Goal: Task Accomplishment & Management: Manage account settings

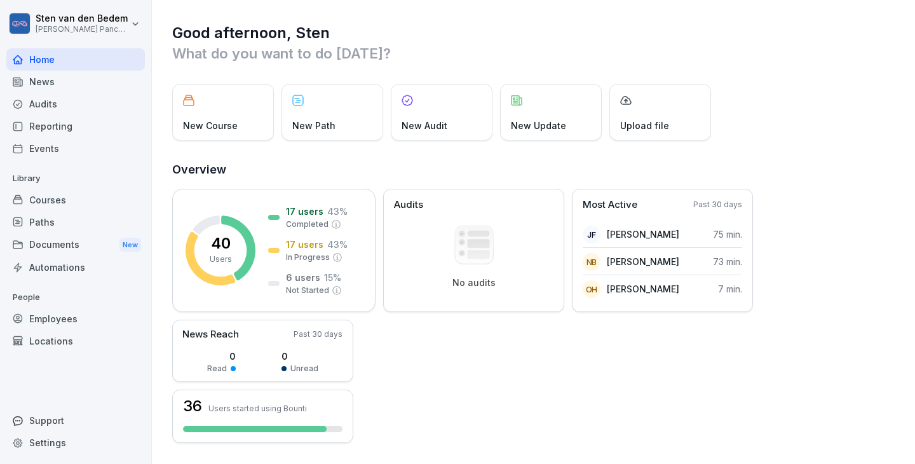
click at [103, 27] on html "Sten van den Bedem Moak Pancakes Home News Audits Reporting Events Library Cour…" at bounding box center [457, 232] width 915 height 464
click at [133, 27] on html "Sten van den Bedem Moak Pancakes Home News Audits Reporting Events Library Cour…" at bounding box center [457, 232] width 915 height 464
click at [300, 239] on p "17 users" at bounding box center [304, 244] width 37 height 13
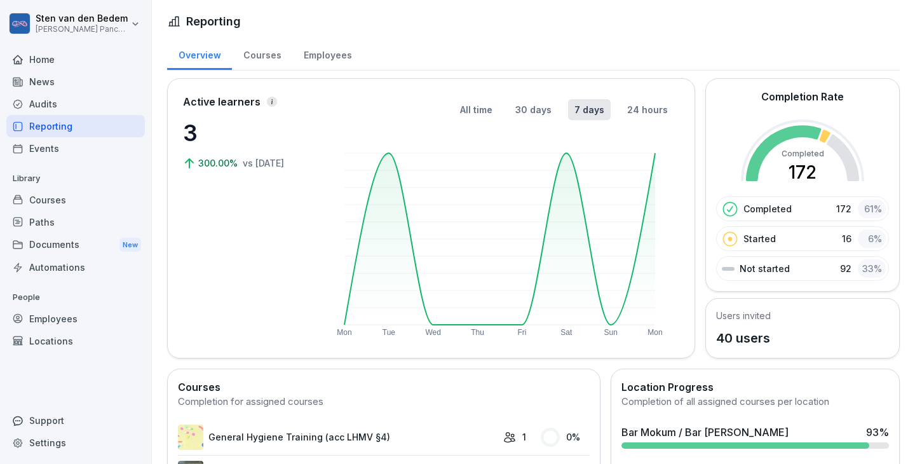
scroll to position [386, 0]
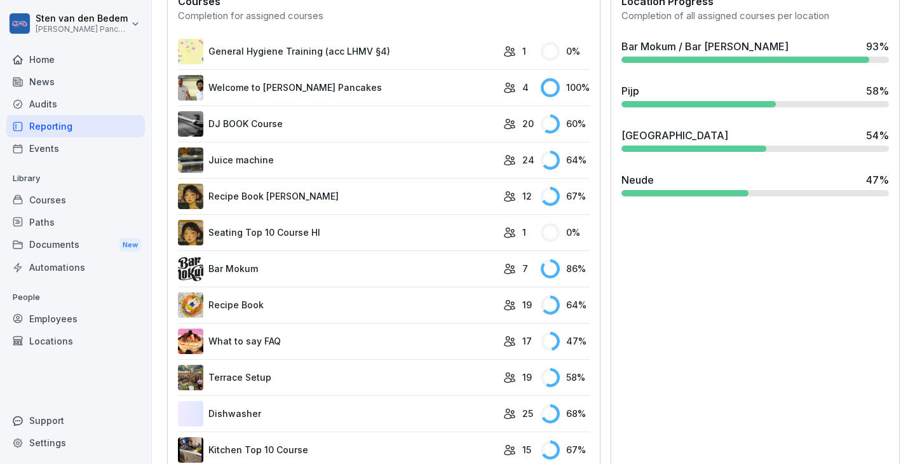
click at [256, 159] on link "Juice machine" at bounding box center [337, 159] width 319 height 25
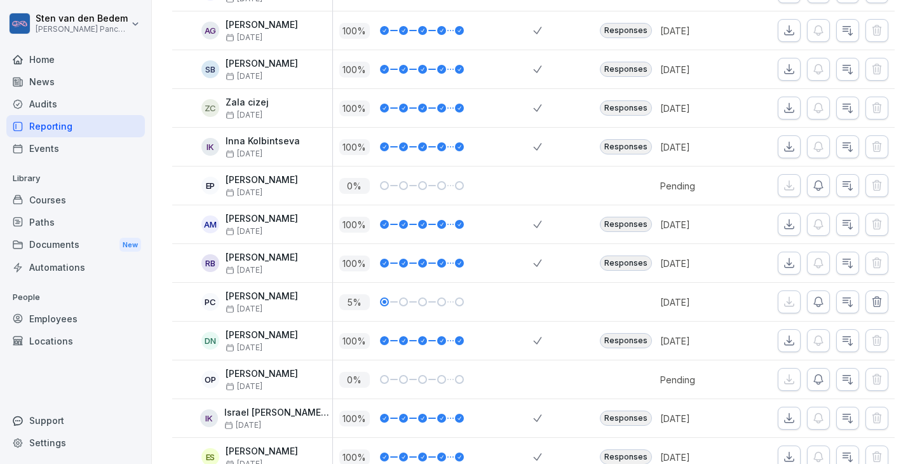
scroll to position [545, 0]
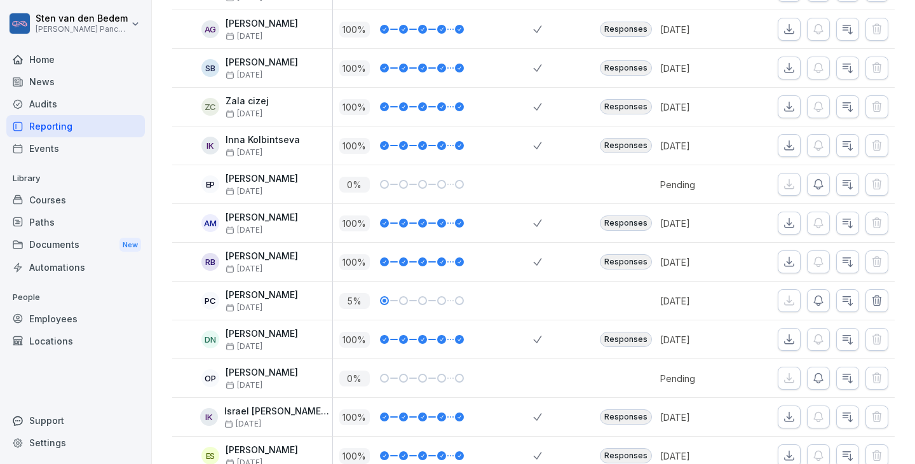
click at [59, 318] on div "Employees" at bounding box center [75, 318] width 138 height 22
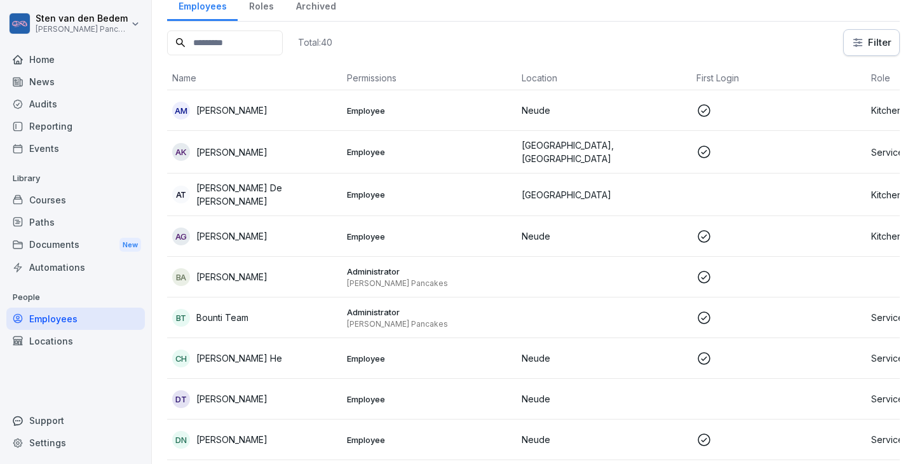
scroll to position [55, 0]
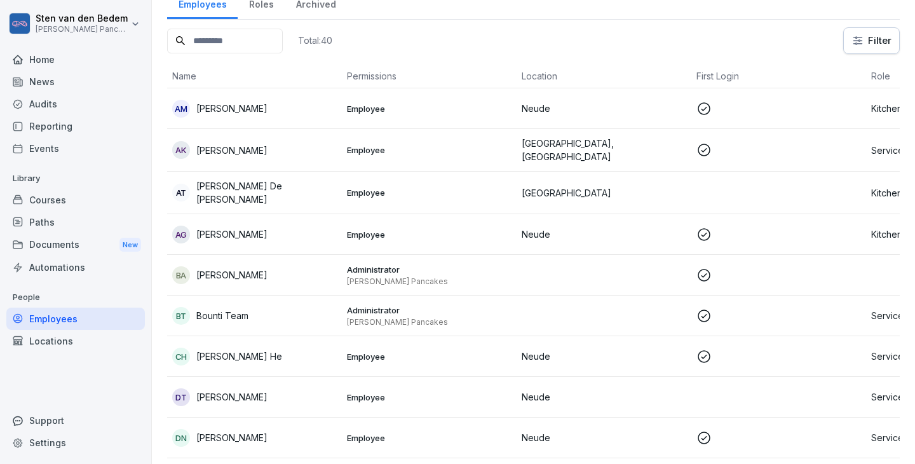
click at [43, 189] on div "Courses" at bounding box center [75, 200] width 138 height 22
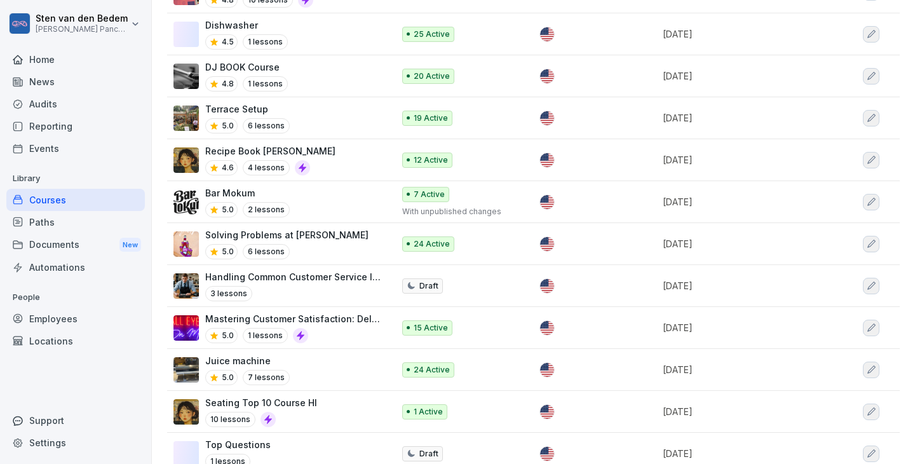
scroll to position [263, 0]
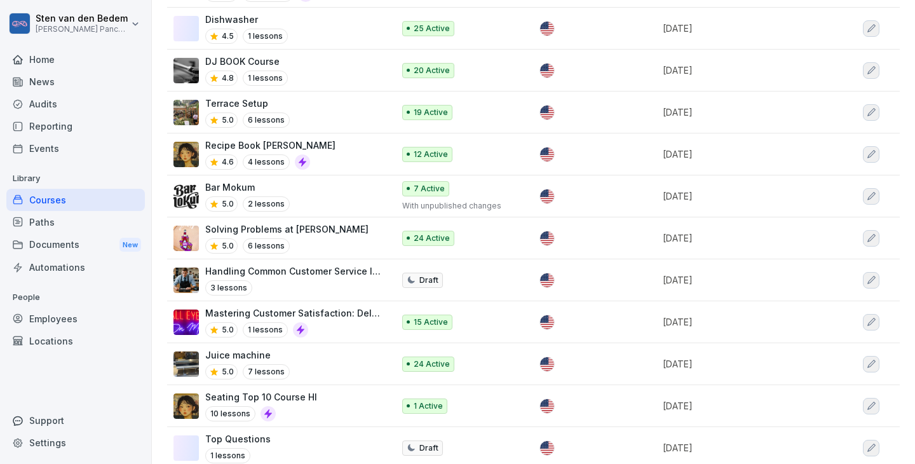
click at [335, 194] on div "Bar Mokum 5.0 2 lessons" at bounding box center [276, 195] width 207 height 31
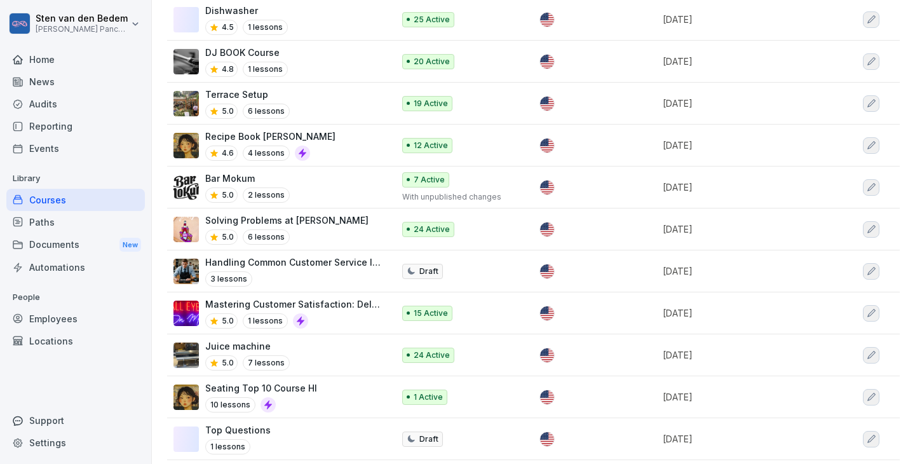
scroll to position [269, 0]
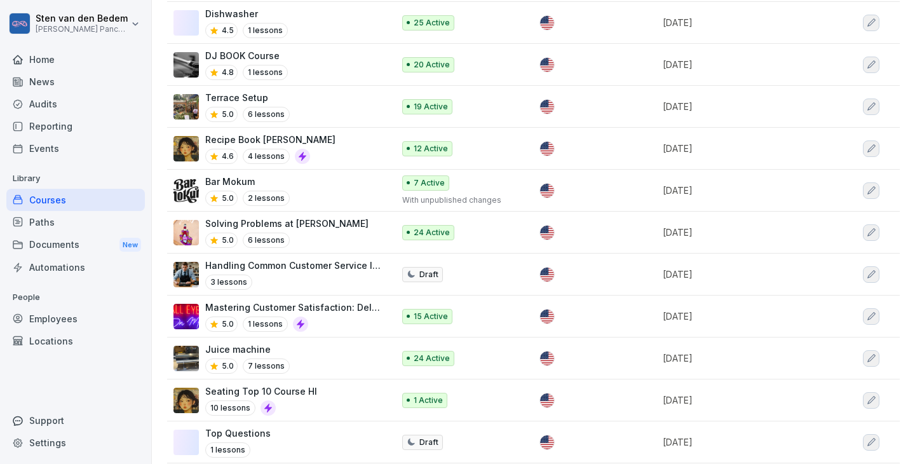
click at [241, 184] on p "Bar Mokum" at bounding box center [247, 181] width 84 height 13
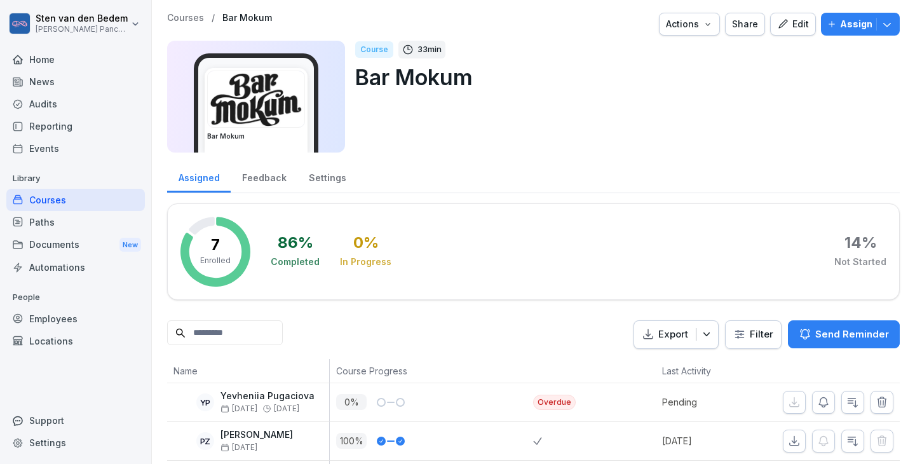
scroll to position [203, 0]
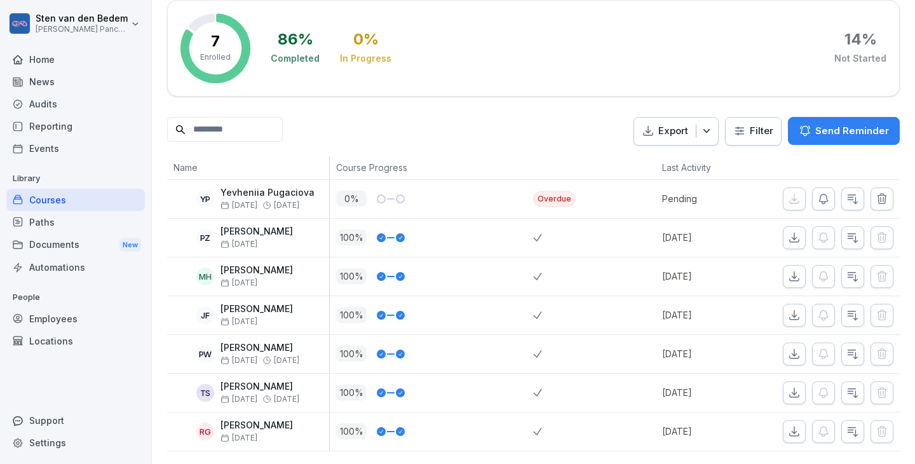
click at [245, 386] on p "[PERSON_NAME]" at bounding box center [259, 386] width 79 height 11
click at [245, 386] on p "Tiago Santos" at bounding box center [259, 386] width 79 height 11
click at [250, 304] on p "Jago Fossi" at bounding box center [256, 309] width 72 height 11
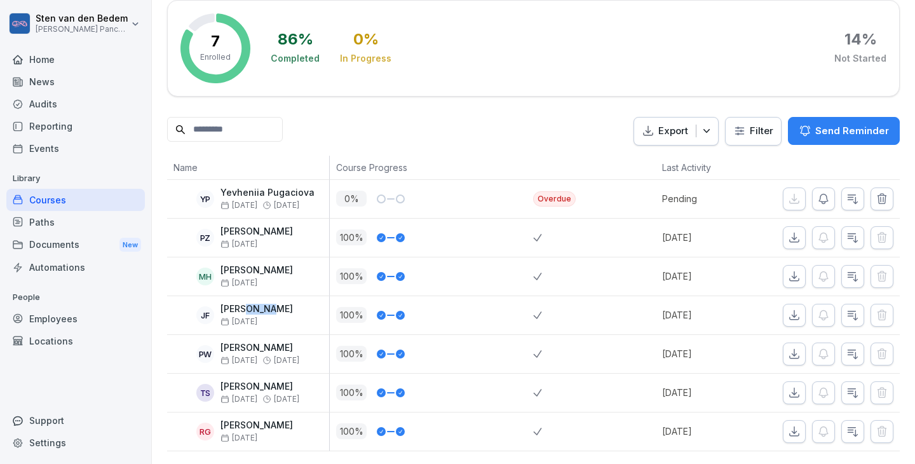
click at [203, 313] on div "JF" at bounding box center [205, 315] width 18 height 18
click at [61, 318] on div "Employees" at bounding box center [75, 318] width 138 height 22
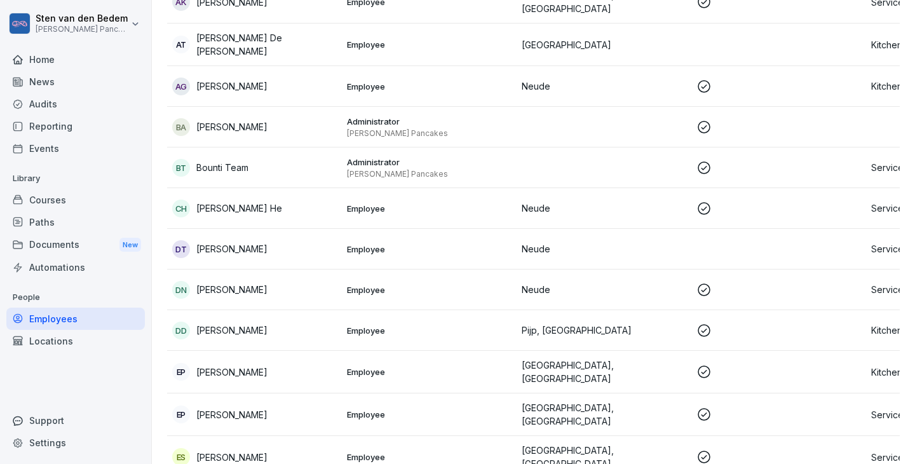
scroll to position [13, 0]
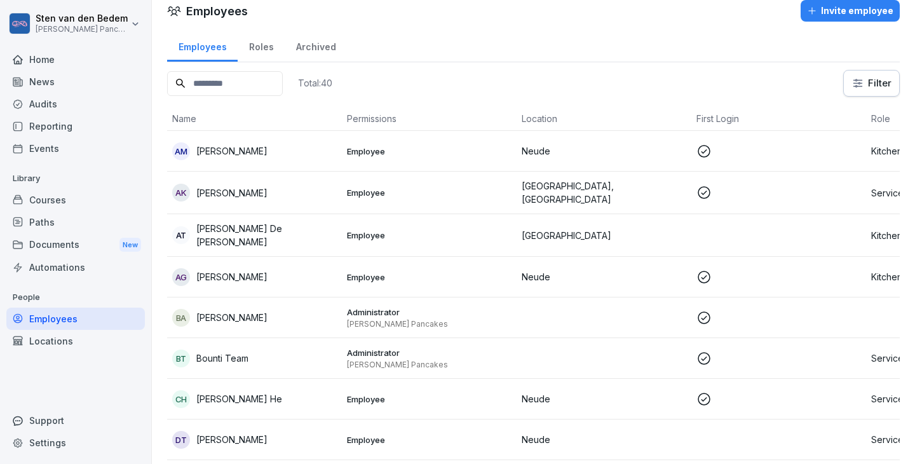
click at [267, 93] on input at bounding box center [225, 83] width 116 height 25
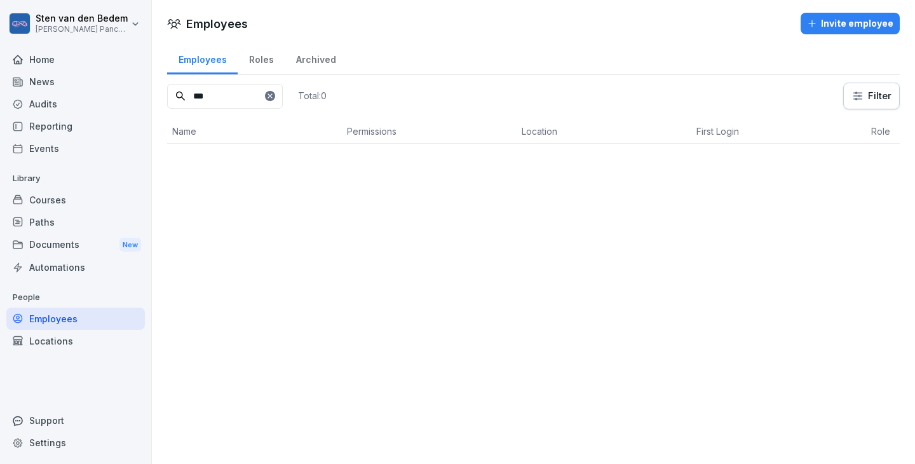
scroll to position [0, 0]
type input "***"
click at [580, 161] on p "Bar Mokum / Bar Hana Ichiba" at bounding box center [604, 164] width 165 height 13
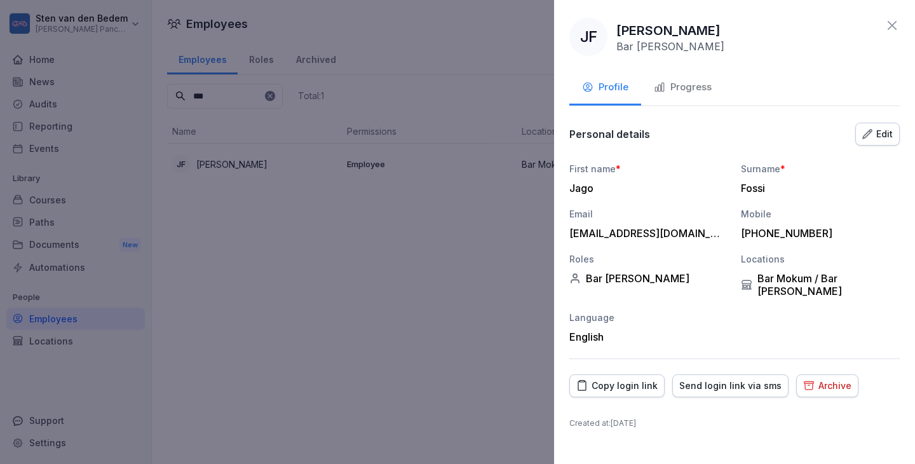
click at [889, 131] on div "Edit" at bounding box center [877, 134] width 30 height 14
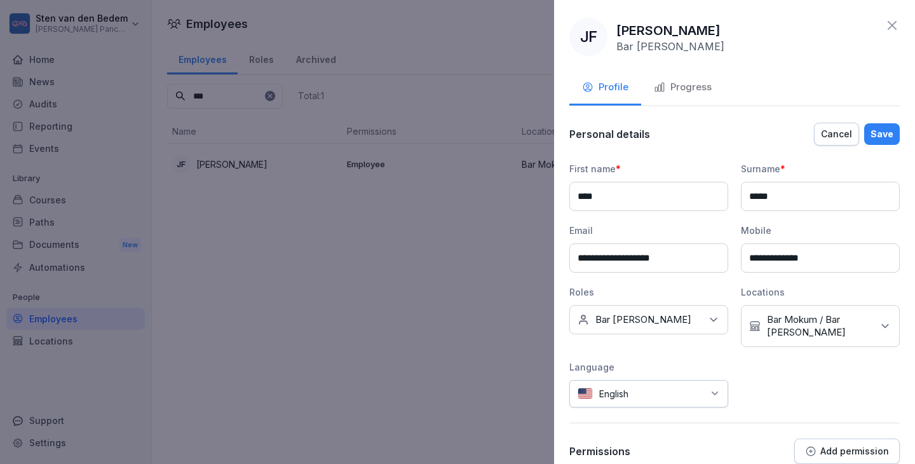
scroll to position [88, 0]
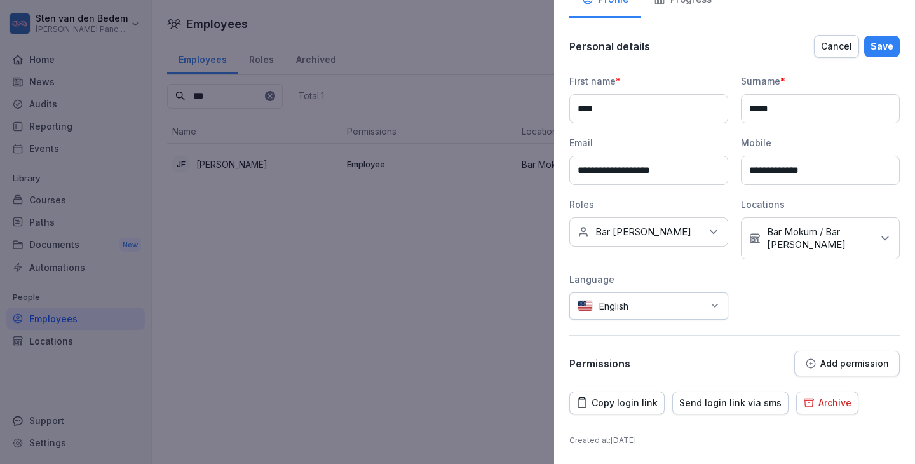
click at [836, 44] on div "Cancel" at bounding box center [836, 46] width 31 height 14
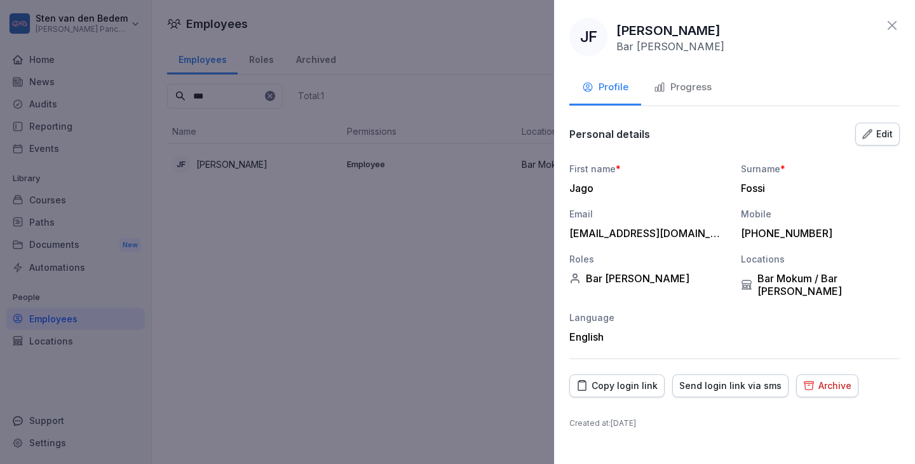
scroll to position [0, 0]
click at [826, 379] on div "Archive" at bounding box center [827, 386] width 48 height 14
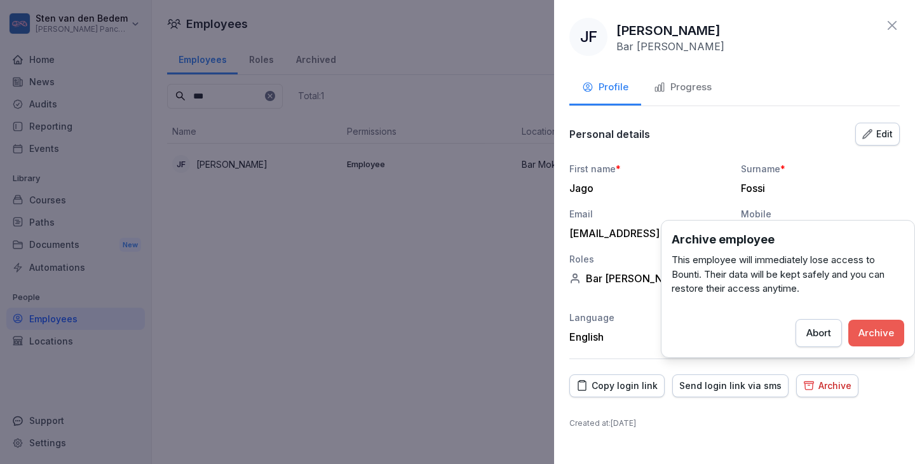
click at [875, 323] on button "Archive" at bounding box center [876, 333] width 56 height 27
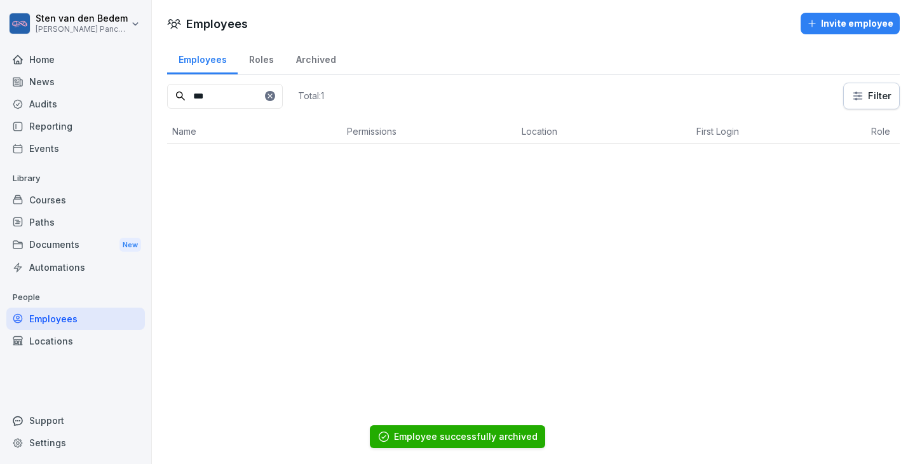
click at [58, 55] on div "Home" at bounding box center [75, 59] width 138 height 22
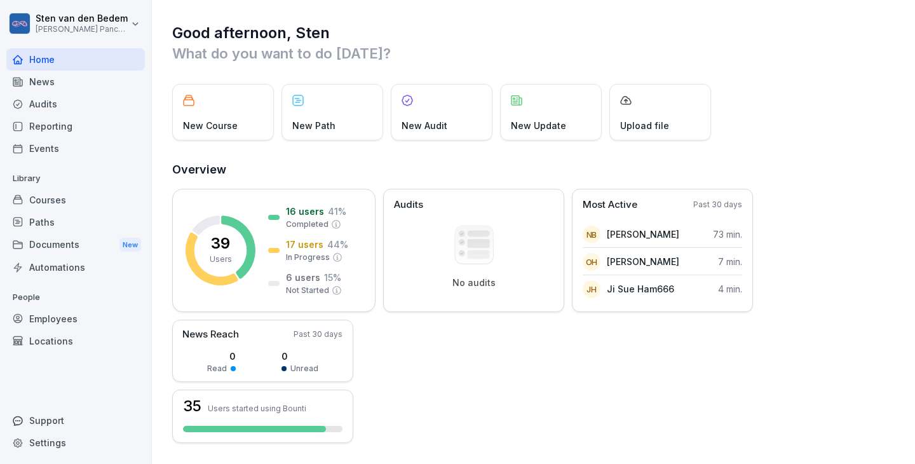
click at [58, 197] on div "Courses" at bounding box center [75, 200] width 138 height 22
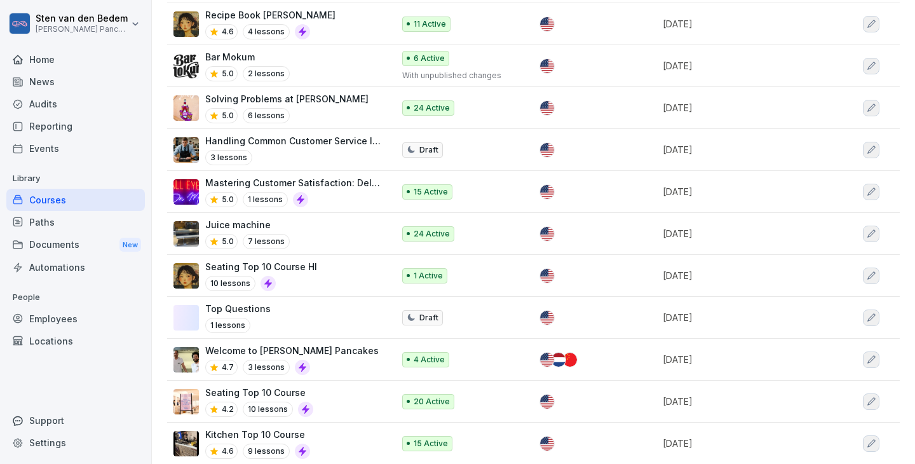
scroll to position [349, 0]
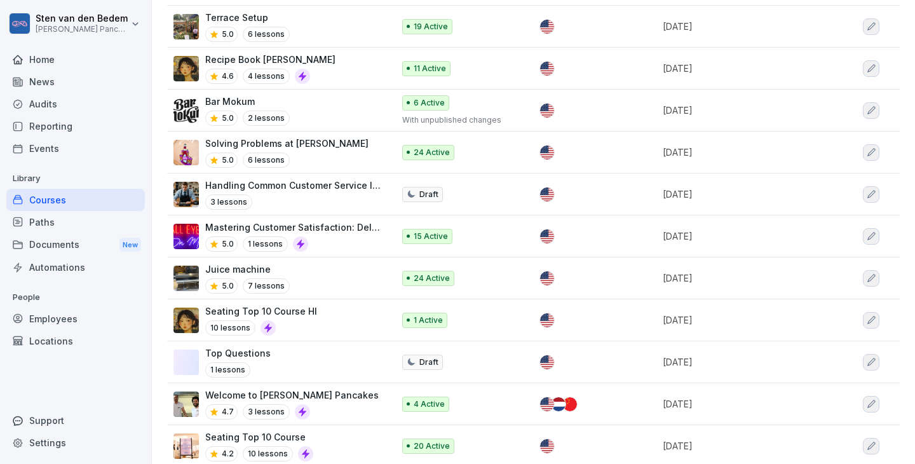
click at [299, 110] on div "Bar Mokum 5.0 2 lessons" at bounding box center [276, 110] width 207 height 31
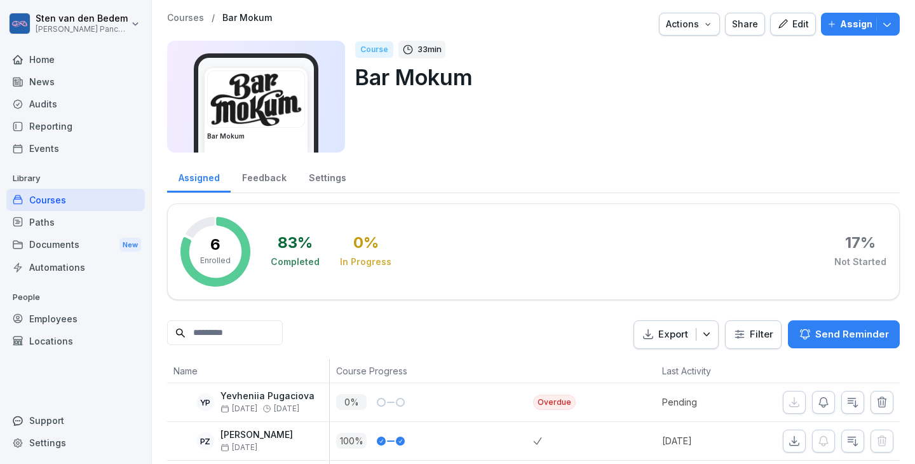
scroll to position [165, 0]
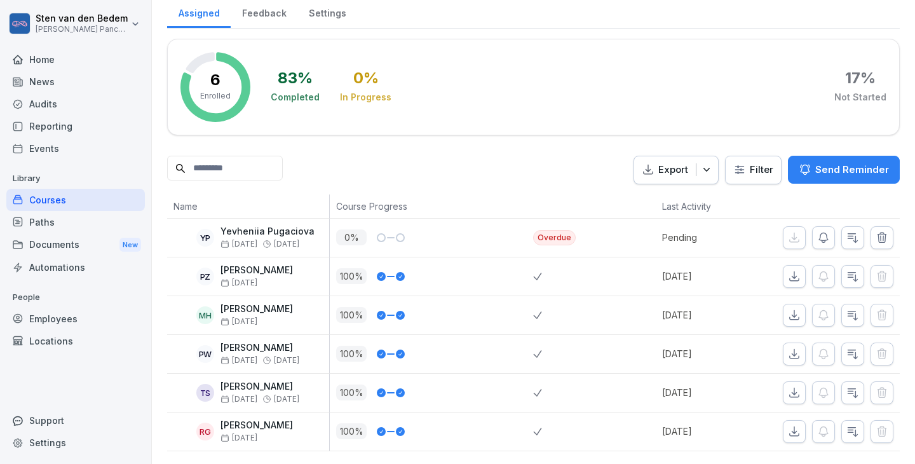
click at [386, 159] on div "Export Filter Send Reminder" at bounding box center [533, 170] width 732 height 29
click at [84, 54] on div "Home" at bounding box center [75, 59] width 138 height 22
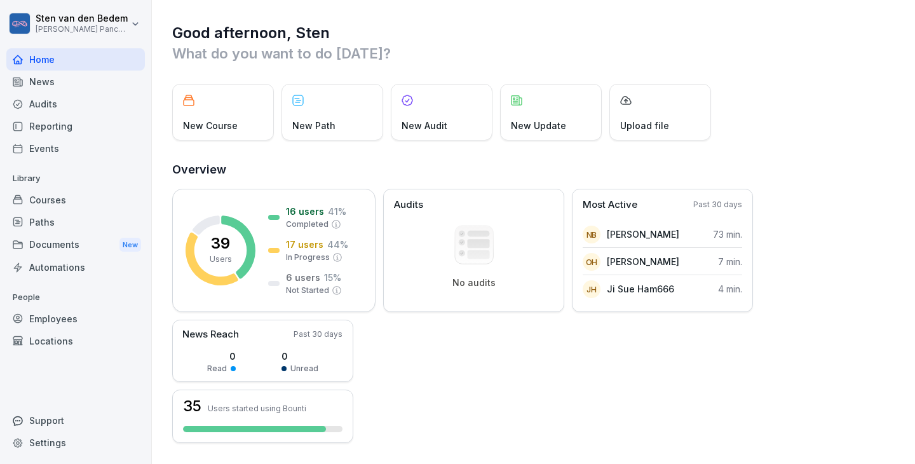
click at [568, 411] on div "39 Users 16 users 41 % Completed 17 users 44 % In Progress 6 users 15 % Not Sta…" at bounding box center [534, 316] width 724 height 254
click at [60, 112] on div "Audits" at bounding box center [75, 104] width 138 height 22
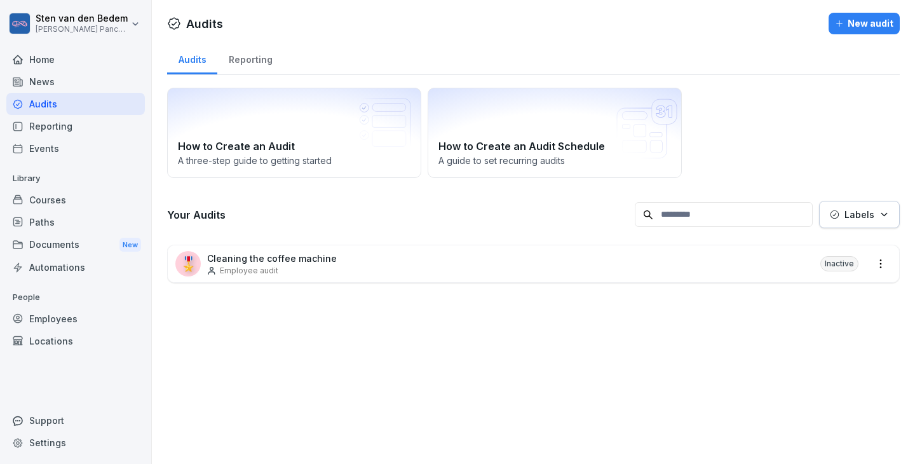
click at [67, 65] on div "Home" at bounding box center [75, 59] width 138 height 22
